Goal: Book appointment/travel/reservation

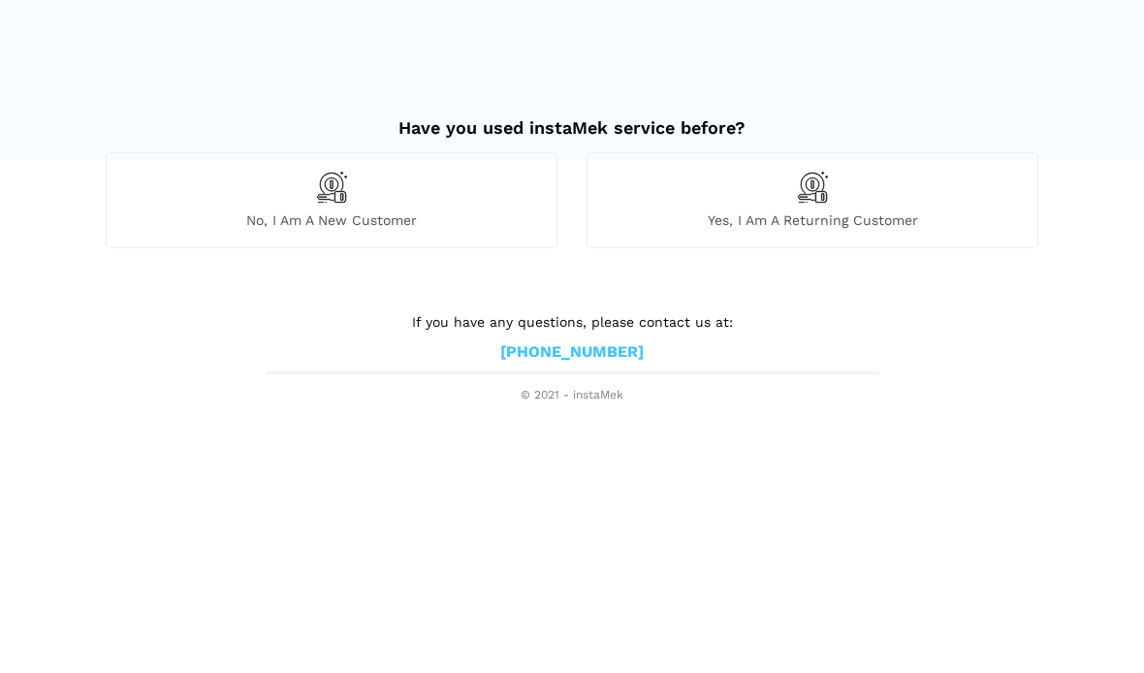
click at [255, 204] on div "No, I am a new customer" at bounding box center [332, 199] width 452 height 95
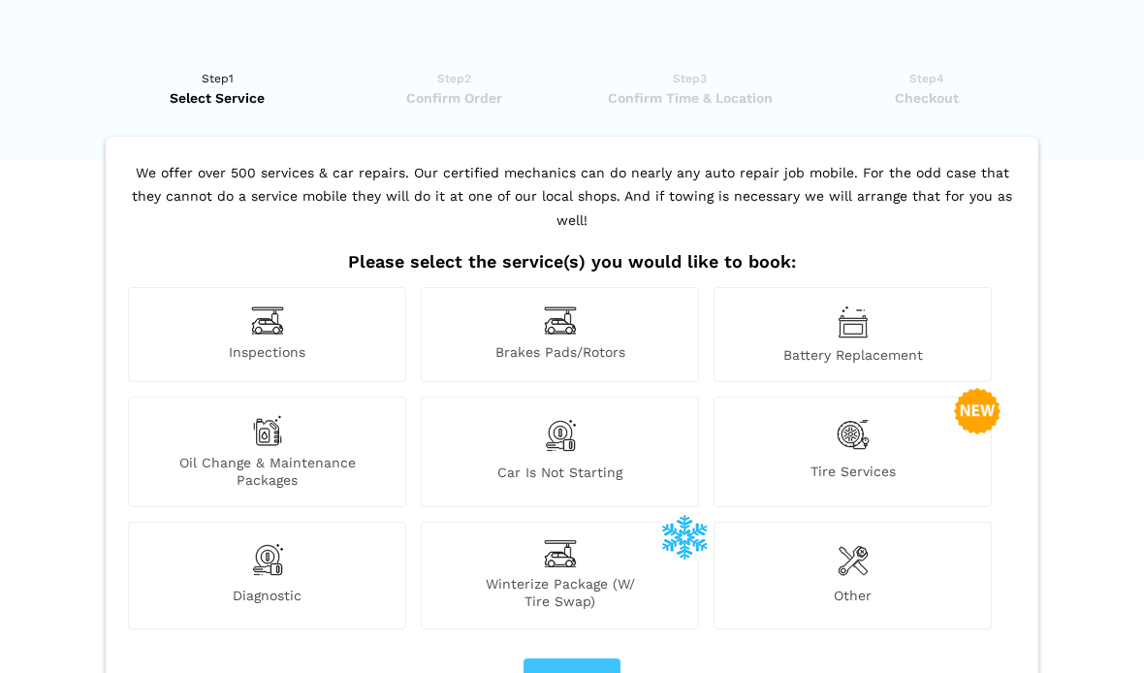
click at [947, 397] on div "Tire Services" at bounding box center [853, 452] width 278 height 111
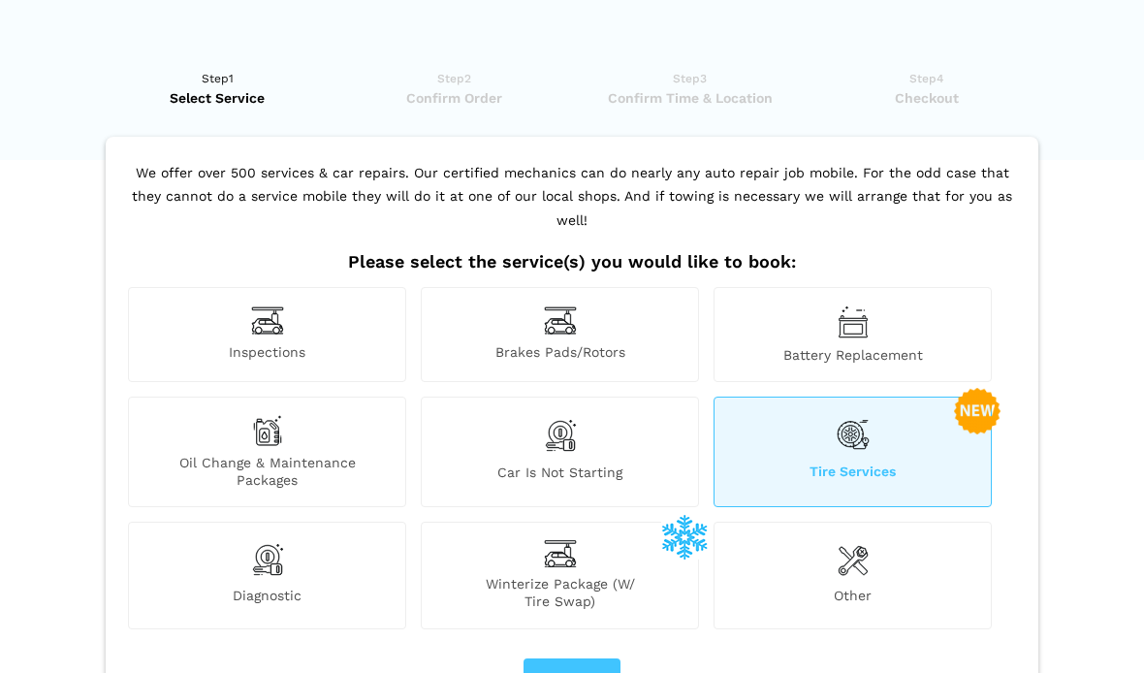
click at [933, 421] on div "Tire Services" at bounding box center [853, 452] width 278 height 111
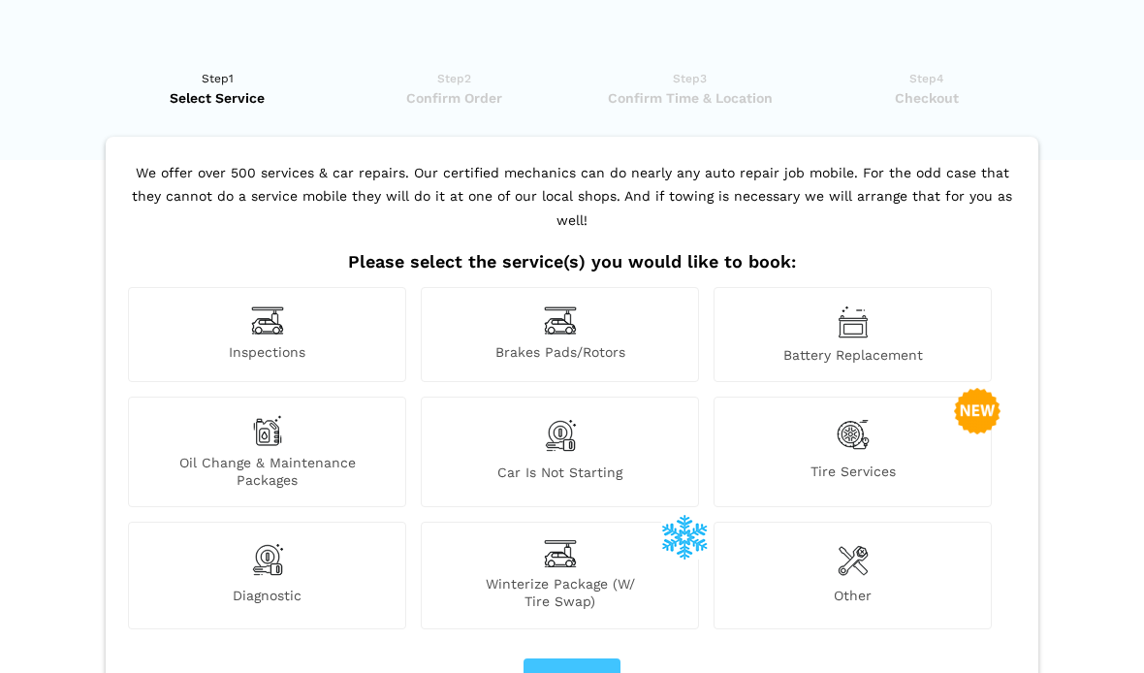
click at [886, 431] on div "Tire Services" at bounding box center [853, 452] width 278 height 111
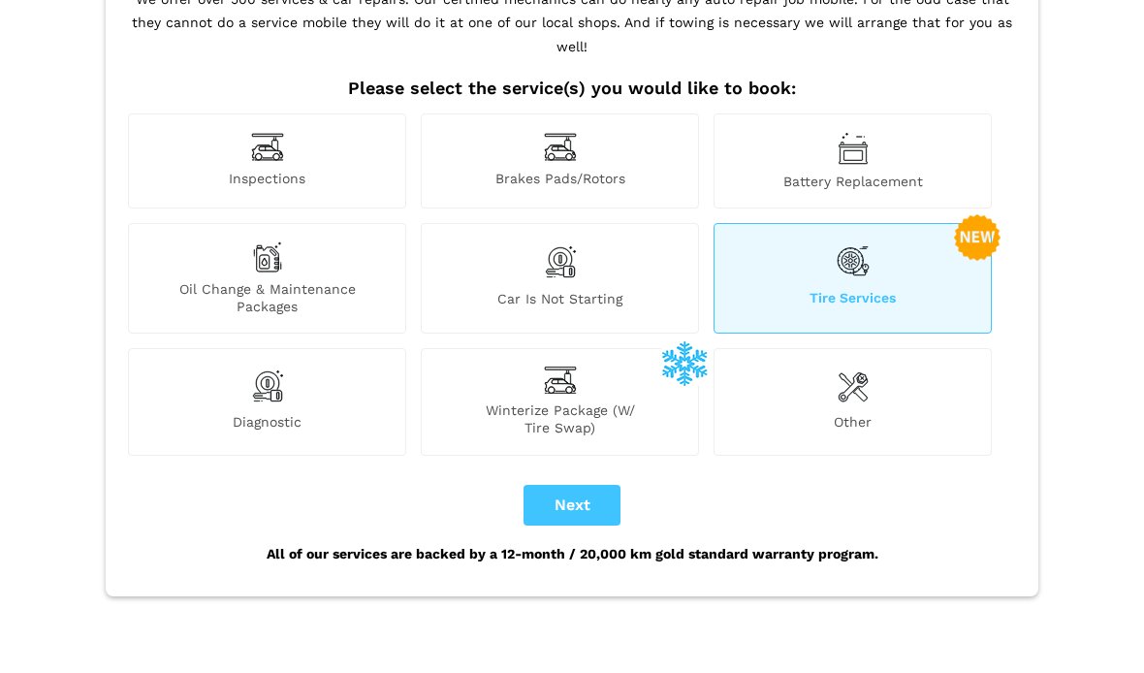
click at [576, 486] on button "Next" at bounding box center [571, 506] width 97 height 41
checkbox input "true"
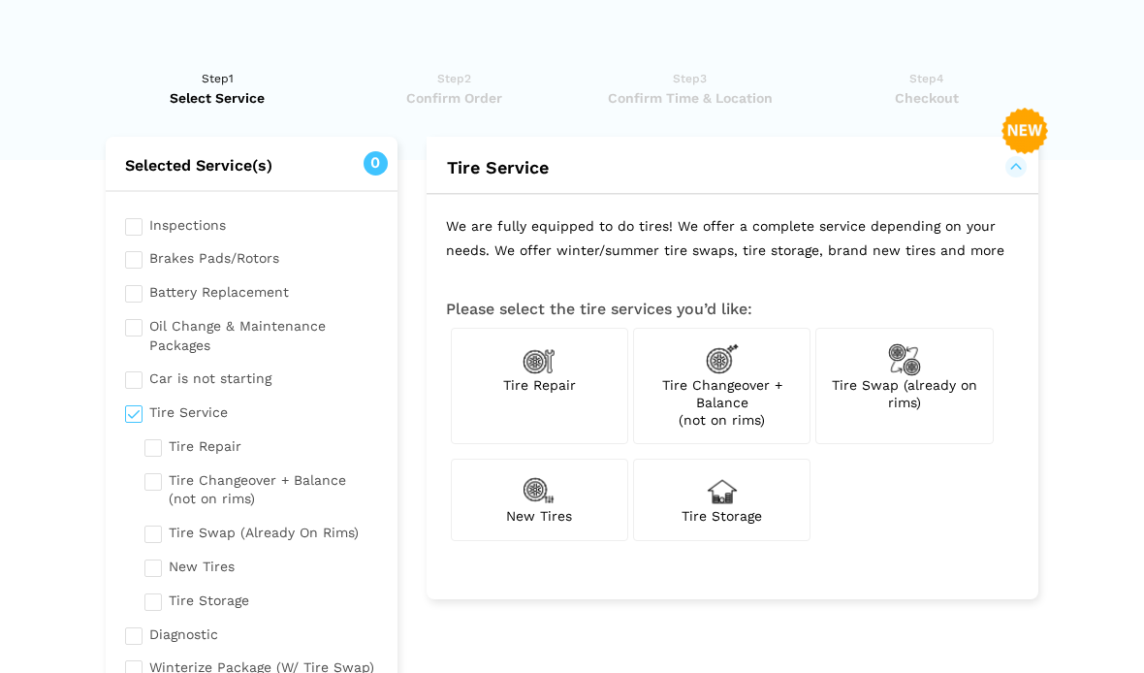
click at [153, 519] on input "checkbox" at bounding box center [261, 531] width 234 height 24
checkbox input "true"
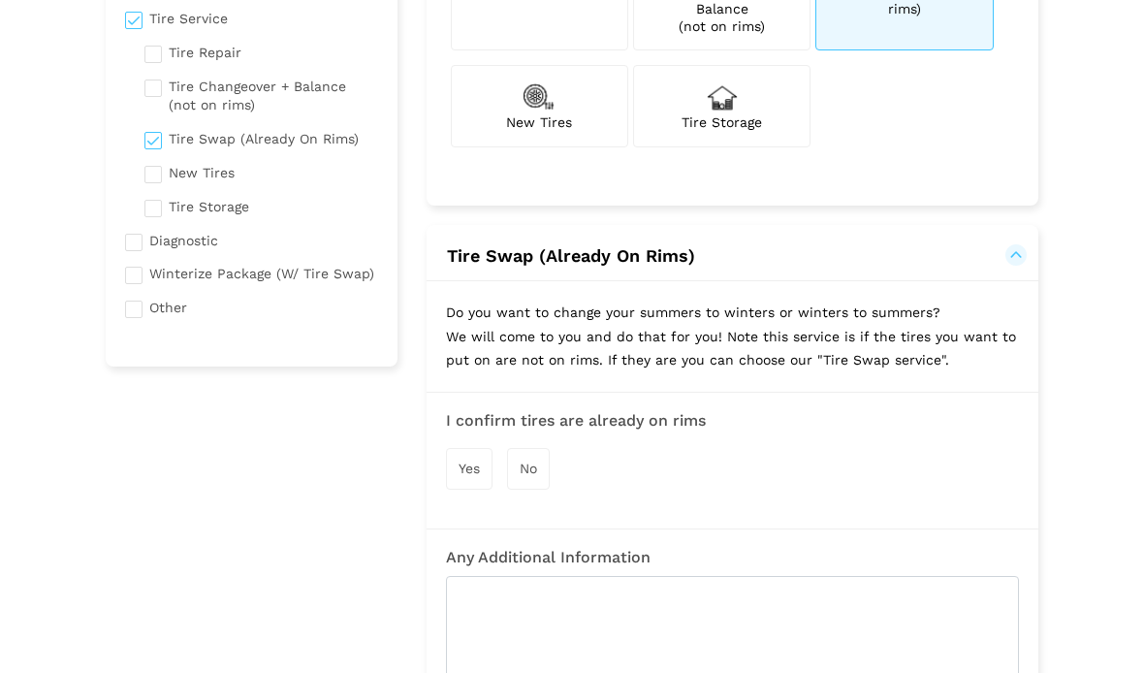
scroll to position [398, 0]
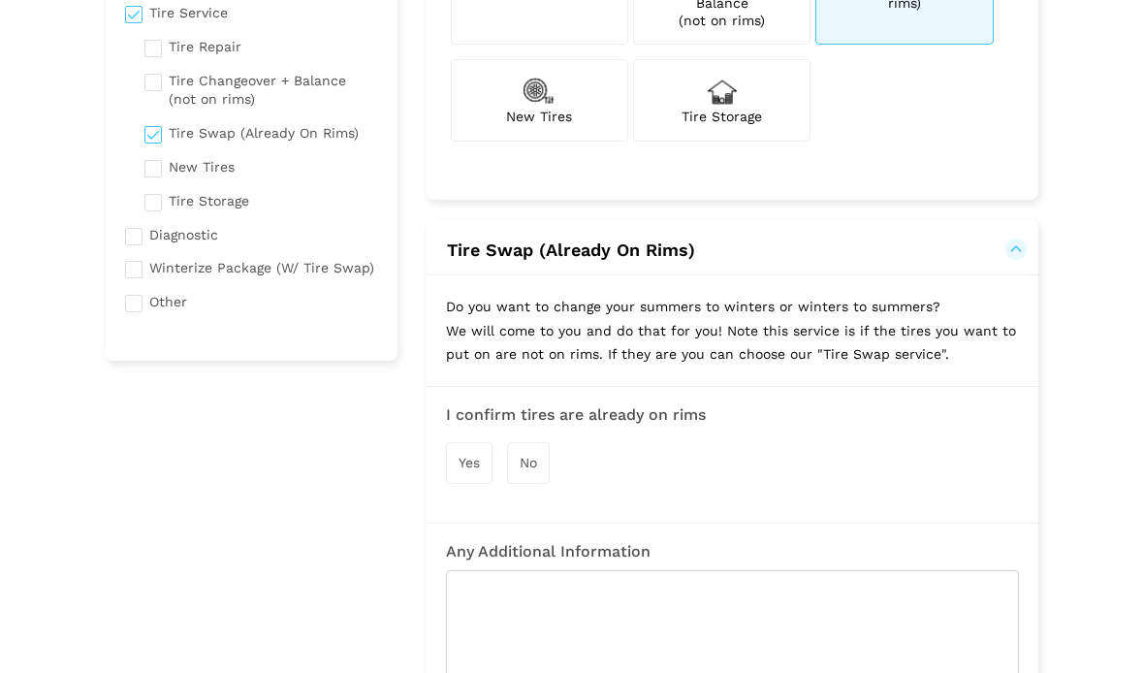
click at [467, 467] on div "Yes" at bounding box center [469, 464] width 47 height 42
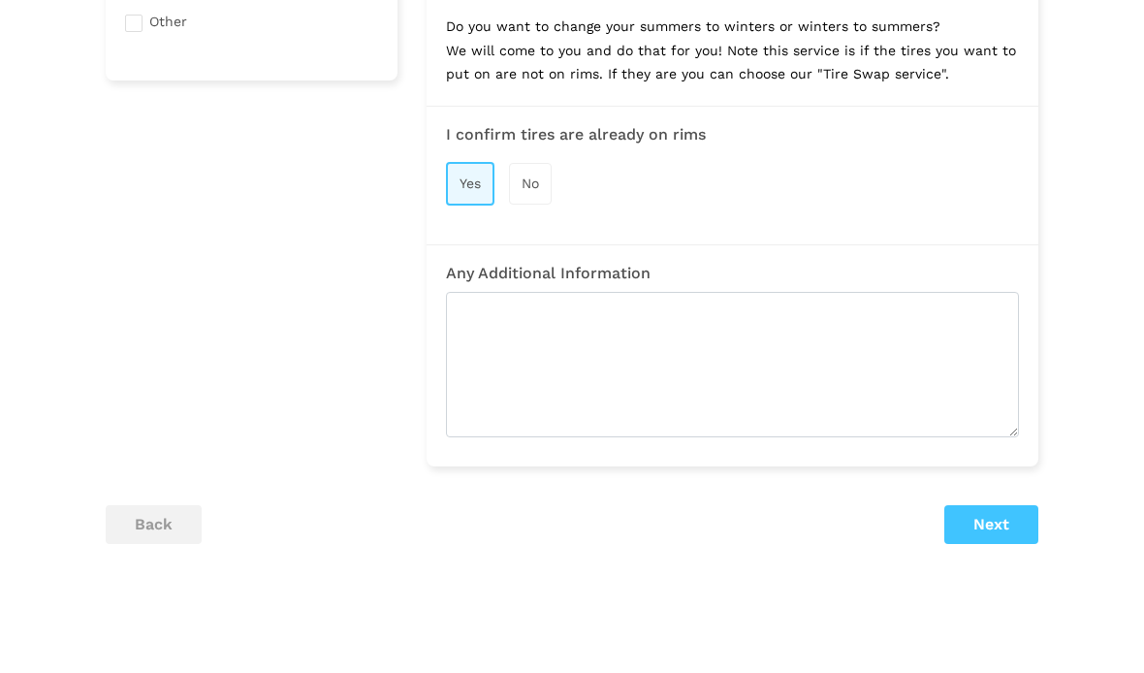
scroll to position [695, 0]
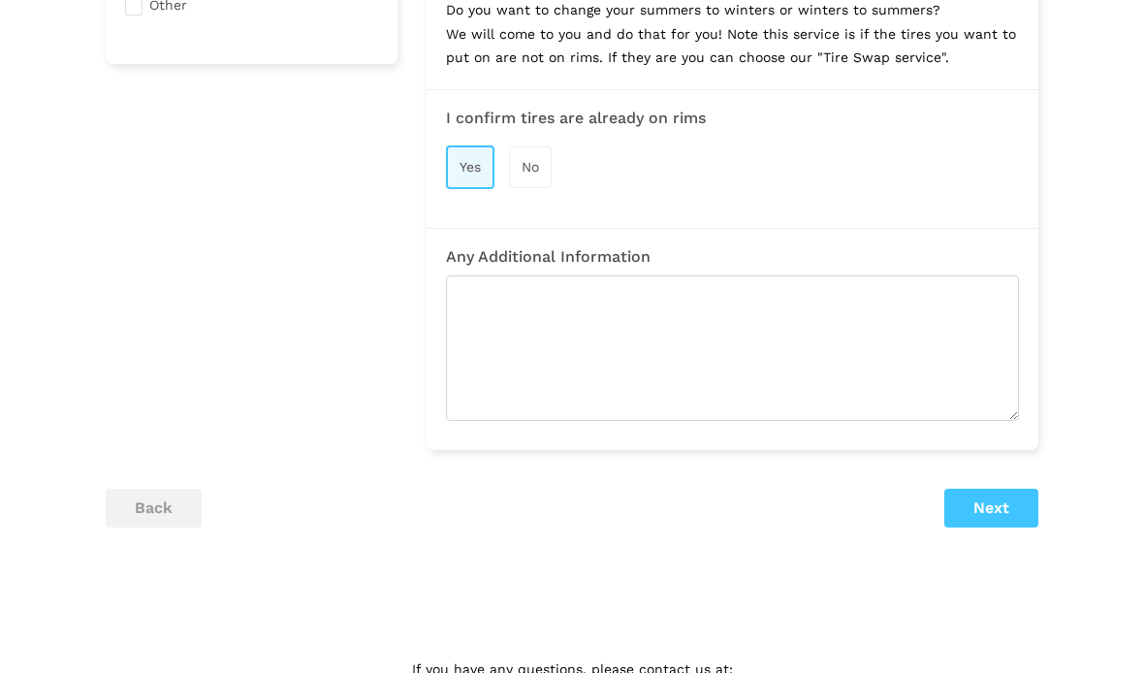
click at [996, 514] on button "Next" at bounding box center [991, 509] width 94 height 39
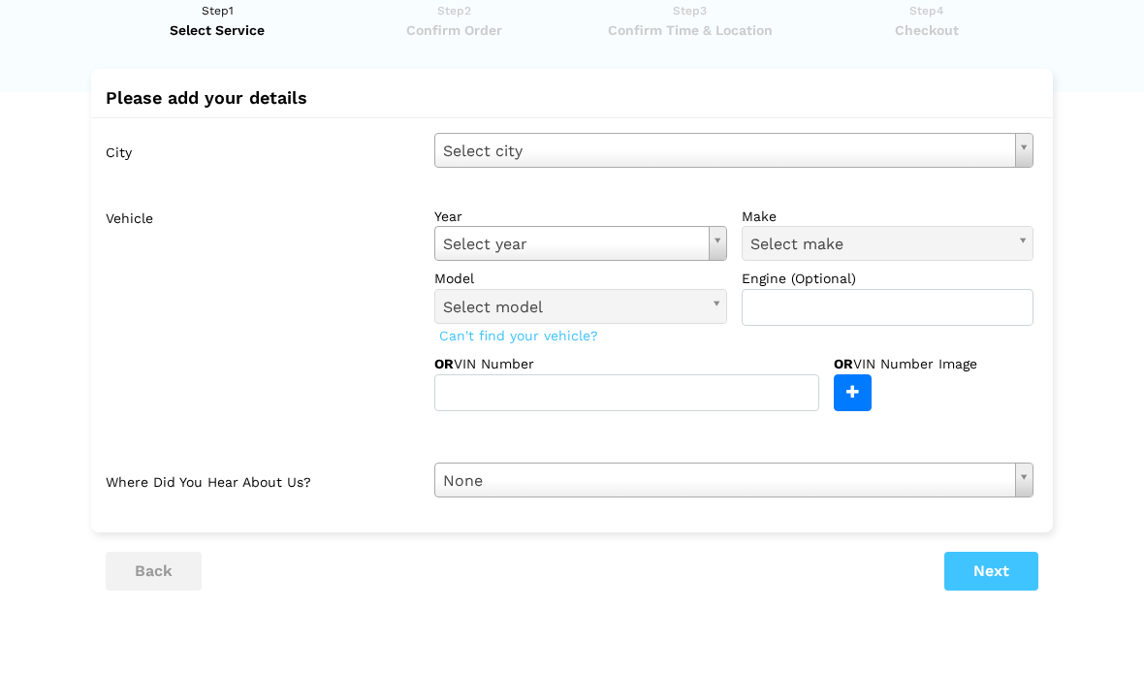
scroll to position [68, 0]
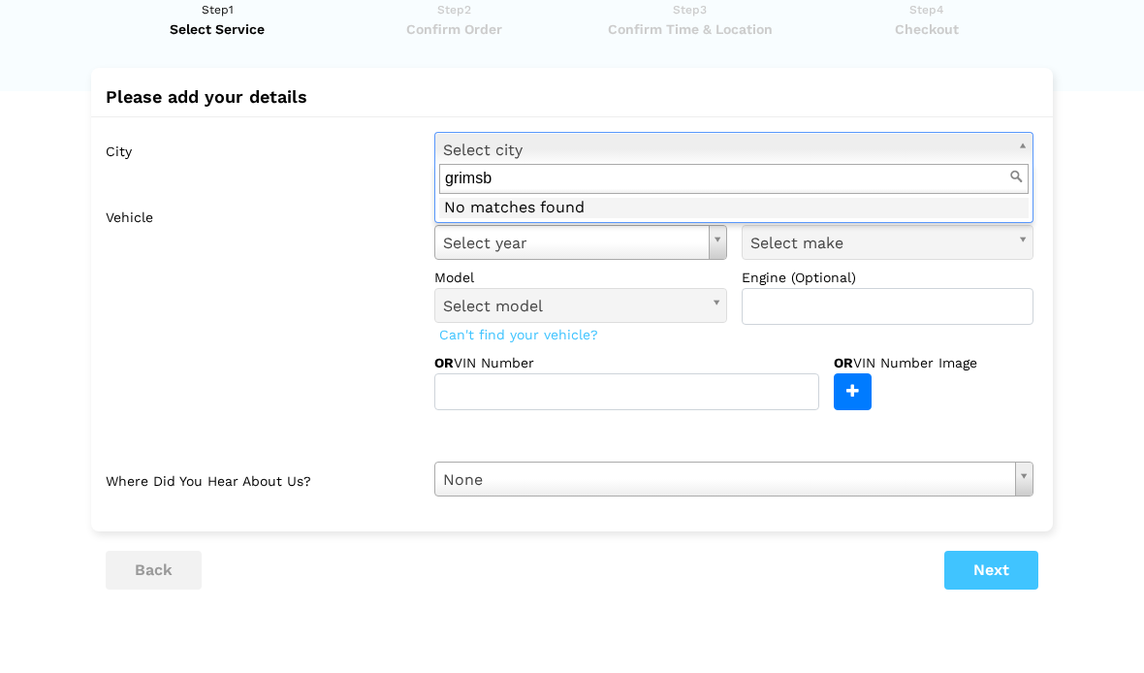
type input "grimsby"
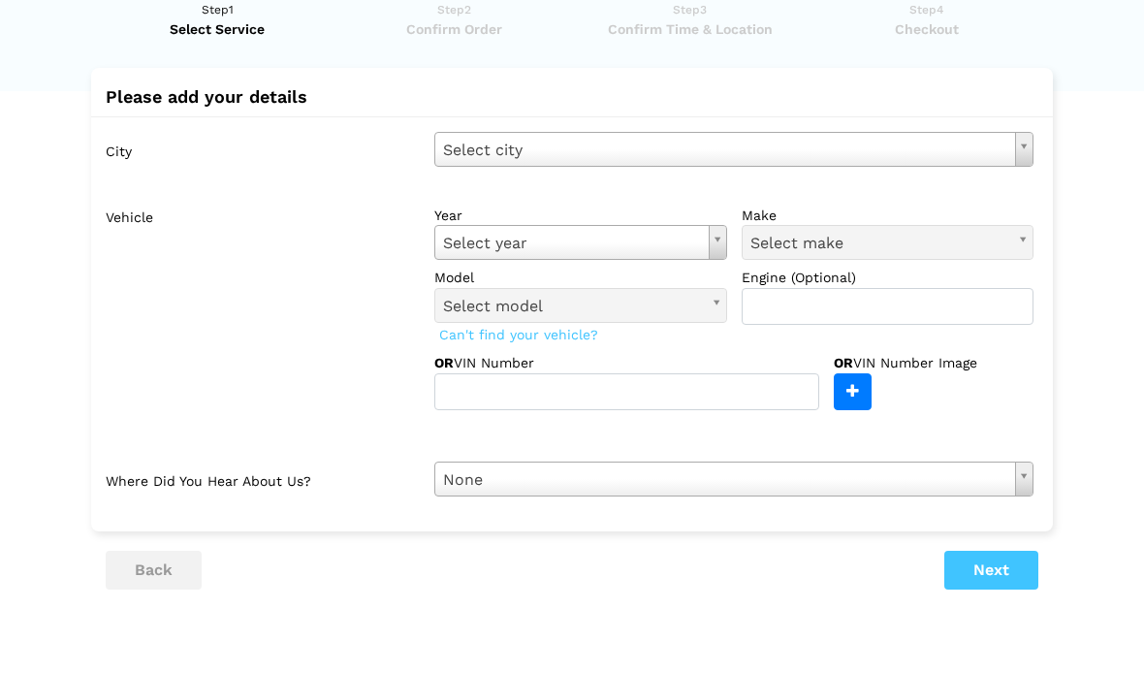
scroll to position [69, 0]
